Goal: Task Accomplishment & Management: Manage account settings

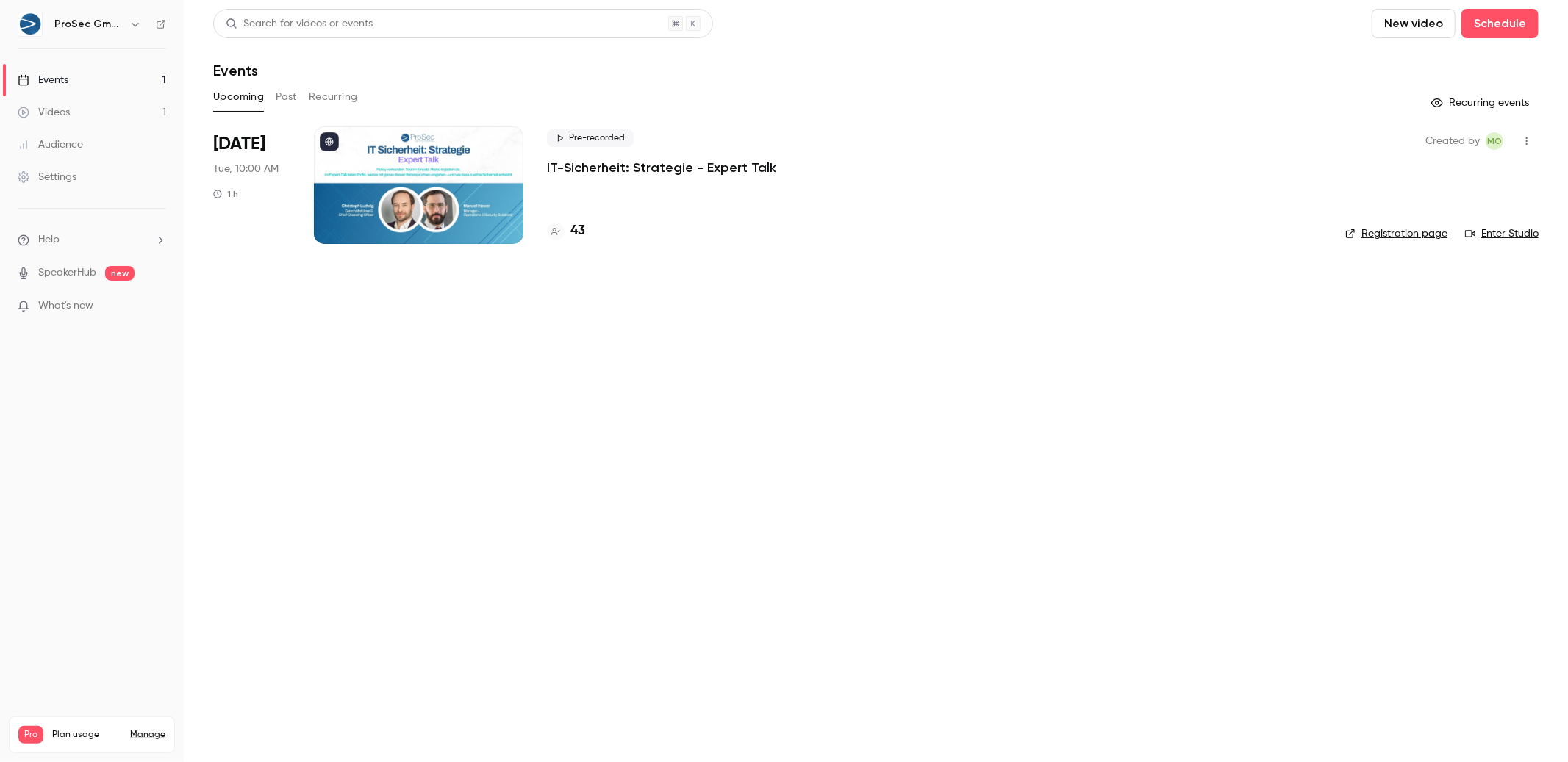
click at [678, 164] on p "IT-Sicherheit: Strategie - Expert Talk" at bounding box center [661, 167] width 229 height 17
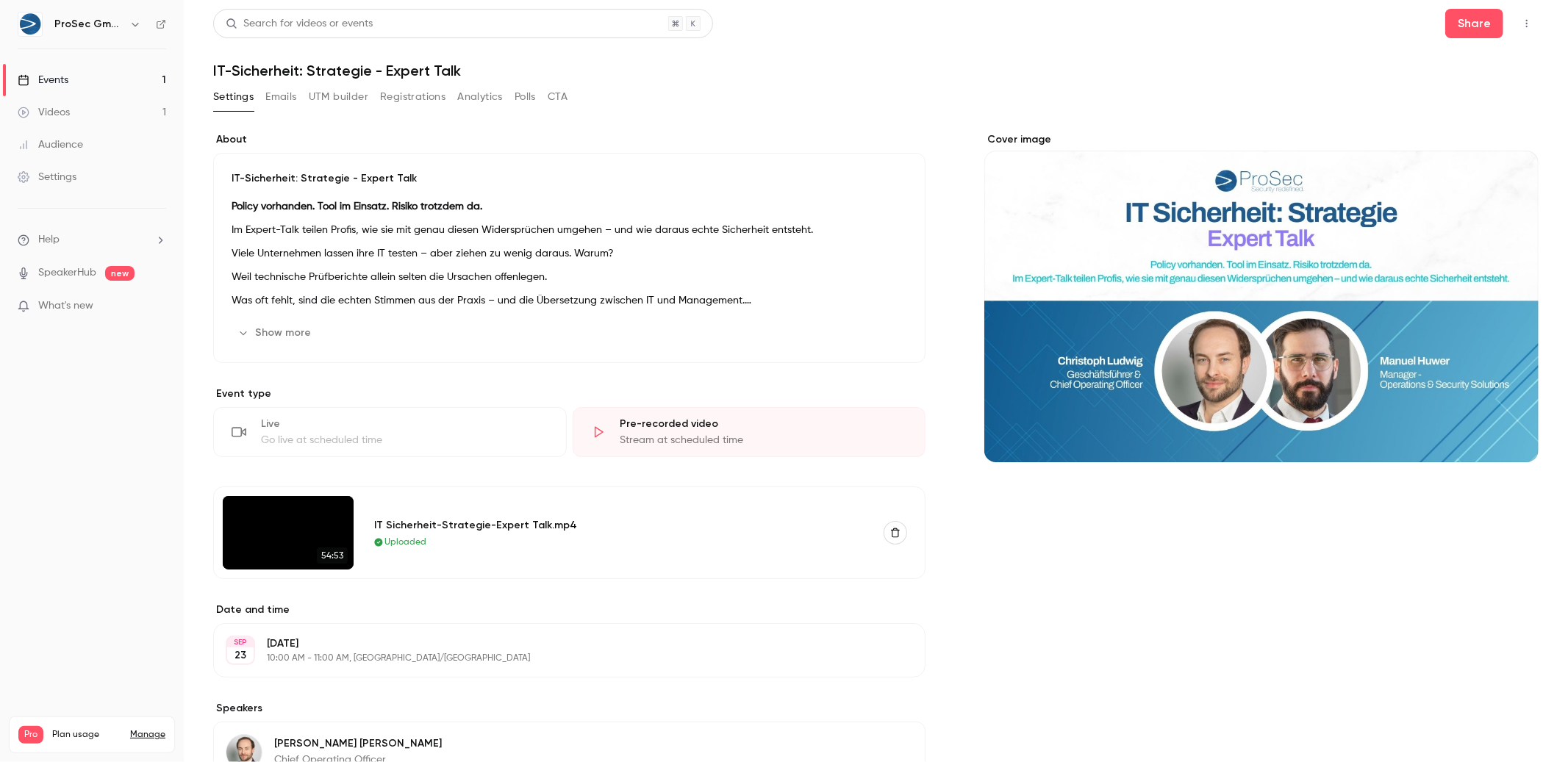
click at [406, 90] on button "Registrations" at bounding box center [413, 97] width 66 height 24
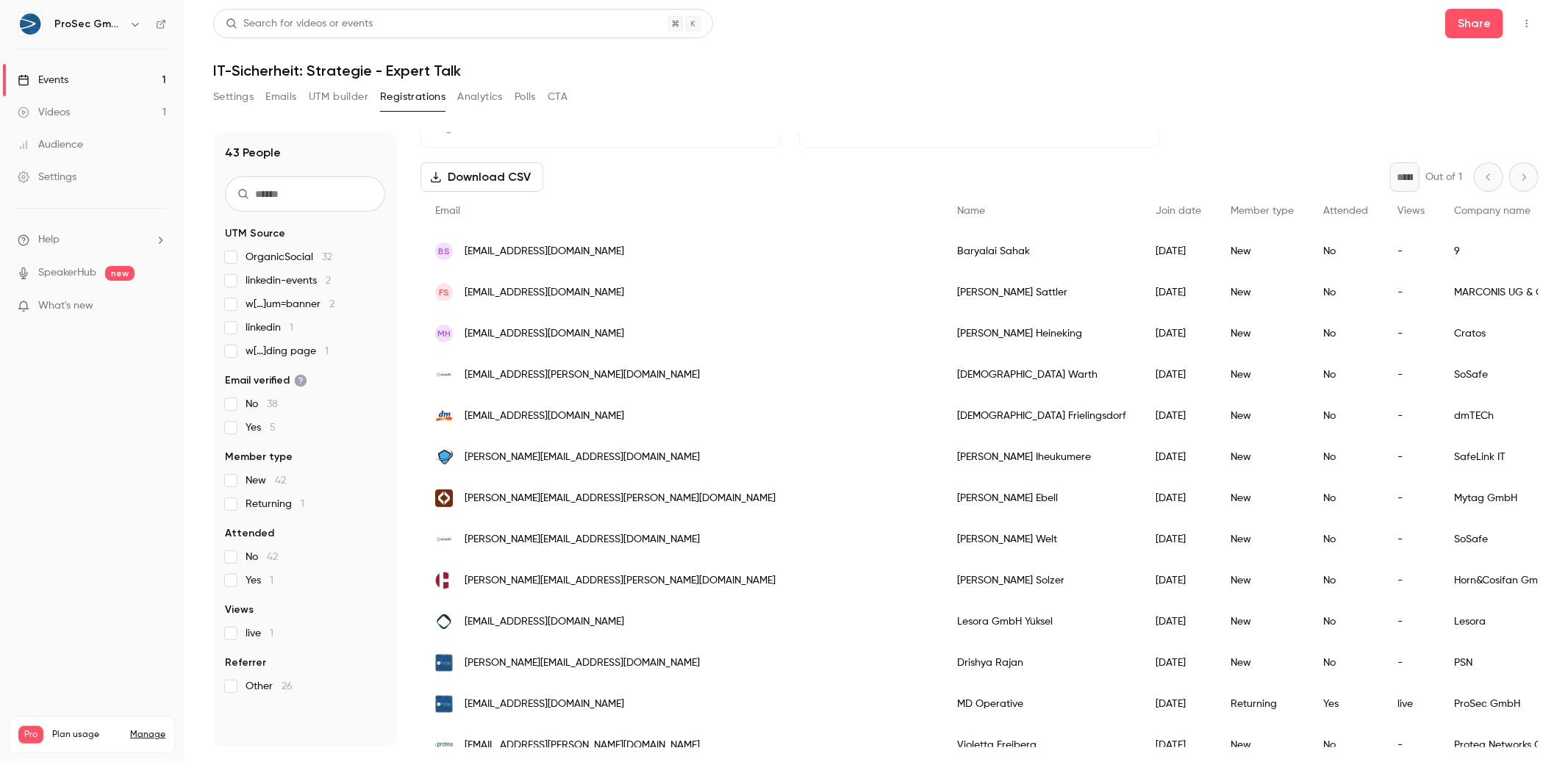
scroll to position [107, 0]
